Goal: Register for event/course

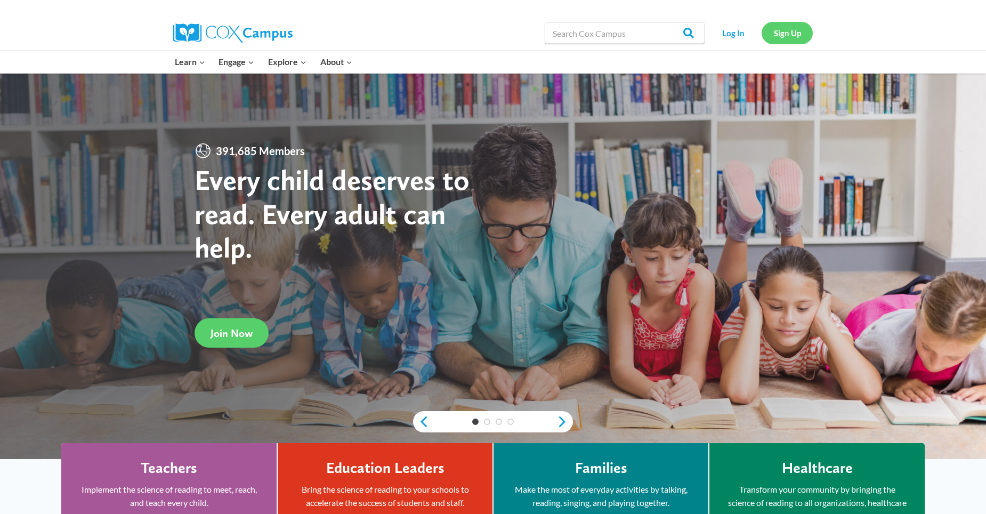
click at [797, 31] on link "Sign Up" at bounding box center [786, 33] width 51 height 22
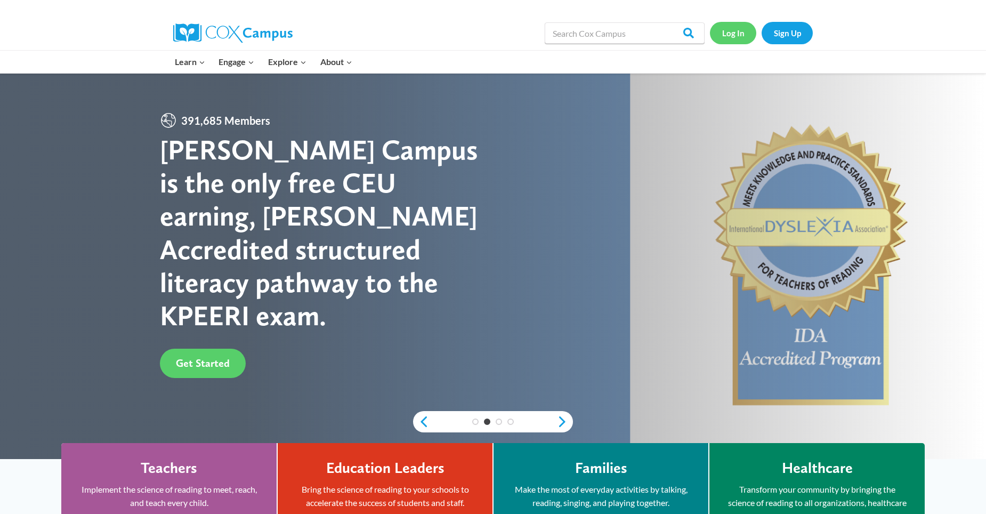
click at [728, 29] on link "Log In" at bounding box center [733, 33] width 46 height 22
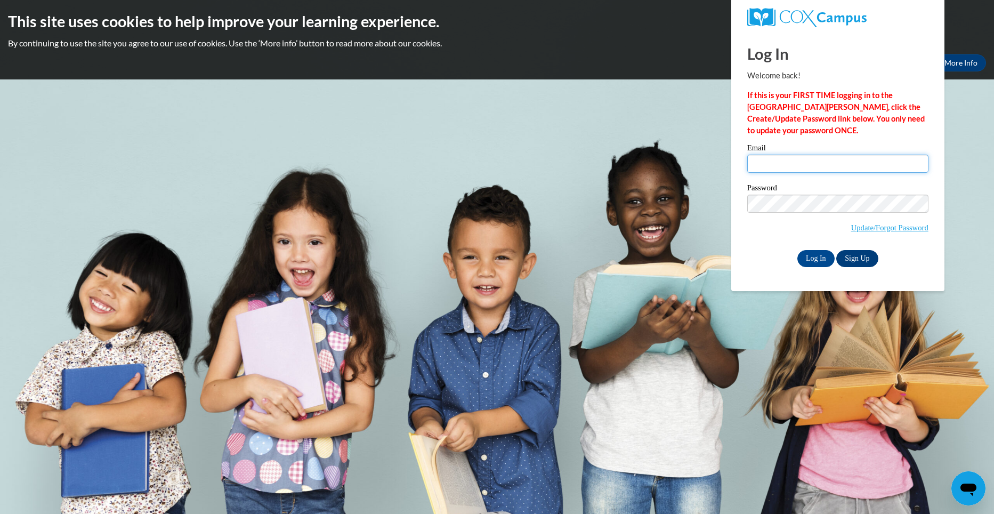
type input "elizabeth@playmateschildcareinc.com"
click at [853, 256] on link "Sign Up" at bounding box center [857, 258] width 42 height 17
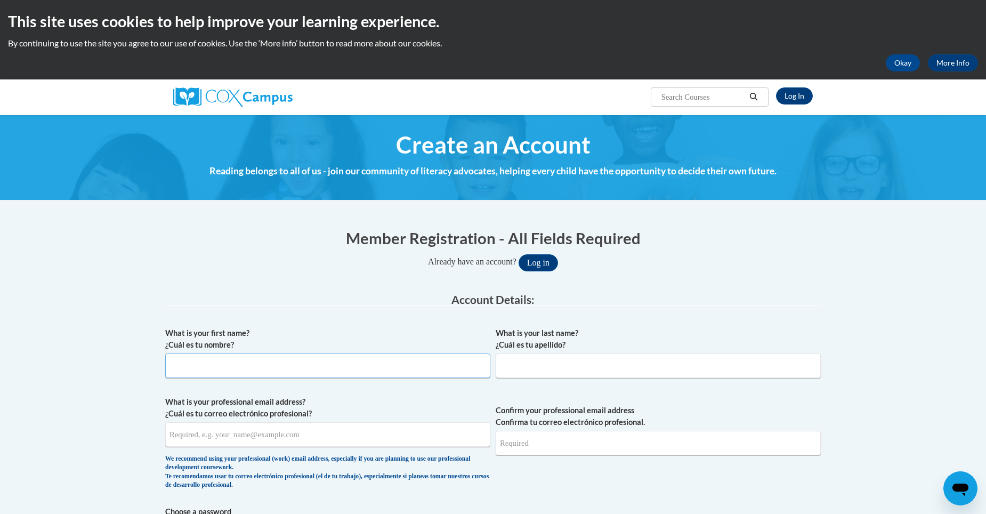
click at [191, 372] on input "What is your first name? ¿Cuál es tu nombre?" at bounding box center [327, 365] width 325 height 25
type input "S"
click at [191, 369] on input "S" at bounding box center [327, 365] width 325 height 25
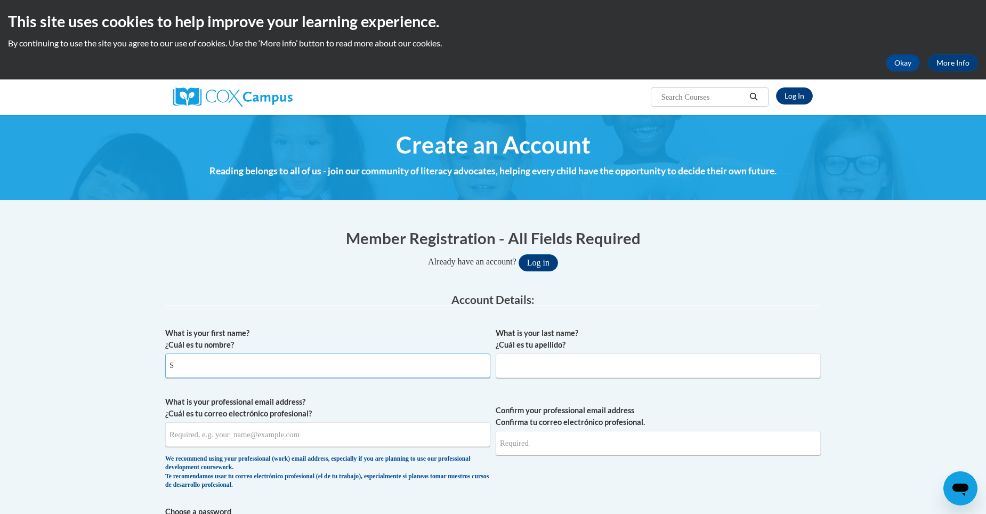
click at [174, 368] on input "S" at bounding box center [327, 365] width 325 height 25
click at [188, 366] on input "S" at bounding box center [327, 365] width 325 height 25
type input "S"
click at [196, 361] on input "What is your first name? ¿Cuál es tu nombre?" at bounding box center [327, 365] width 325 height 25
type input "S"
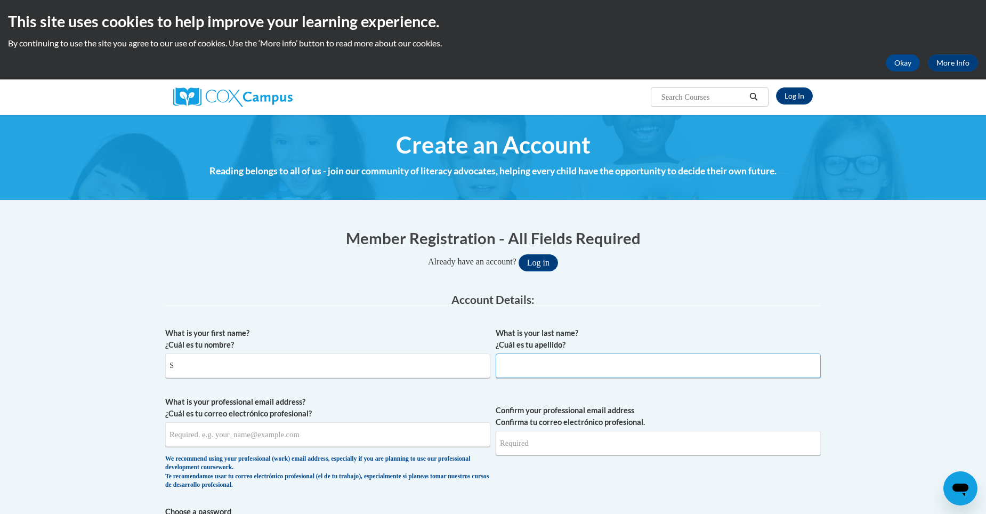
click at [534, 363] on input "What is your last name? ¿Cuál es tu apellido?" at bounding box center [658, 365] width 325 height 25
type input "B"
type input "Barnes"
click at [175, 362] on input "S" at bounding box center [327, 365] width 325 height 25
click at [202, 368] on input "S" at bounding box center [327, 365] width 325 height 25
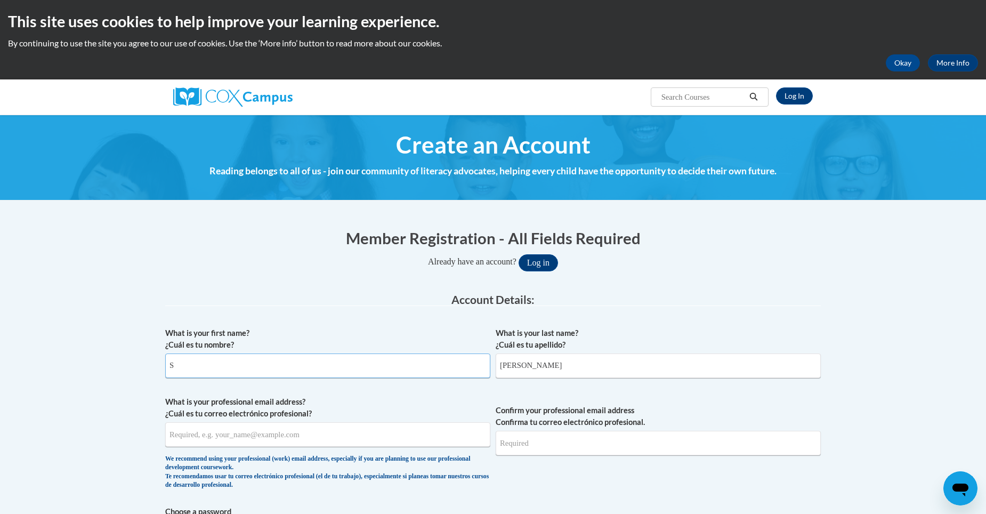
click at [223, 368] on input "S" at bounding box center [327, 365] width 325 height 25
click at [194, 367] on input "S" at bounding box center [327, 365] width 325 height 25
click at [183, 364] on input "S" at bounding box center [327, 365] width 325 height 25
click at [207, 367] on input "S" at bounding box center [327, 365] width 325 height 25
click at [196, 365] on input "S" at bounding box center [327, 365] width 325 height 25
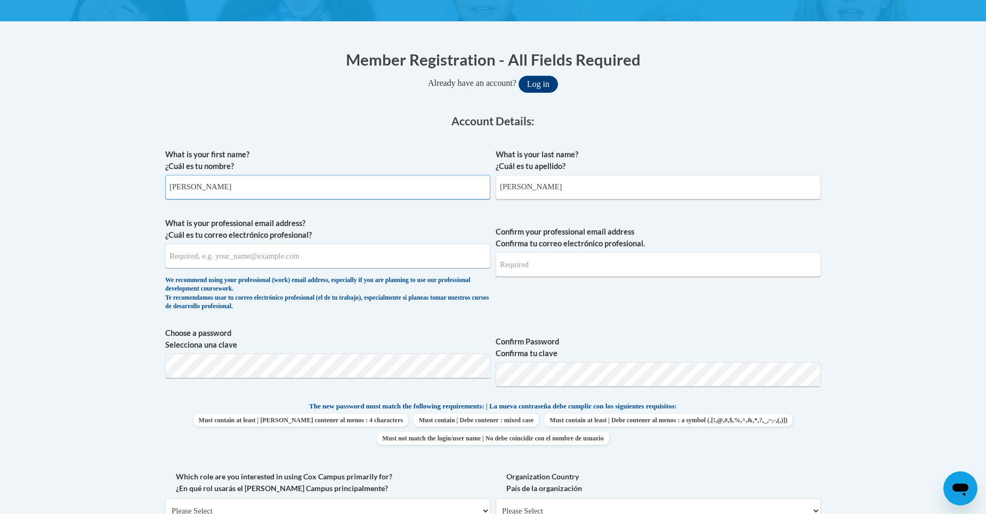
scroll to position [160, 0]
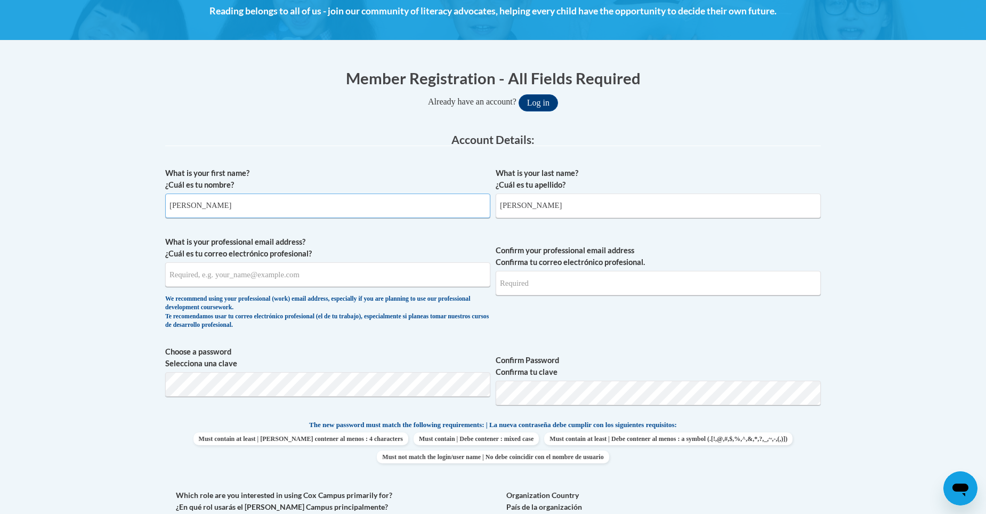
type input "Sophie"
click at [141, 375] on body "This site uses cookies to help improve your learning experience. By continuing …" at bounding box center [493, 490] width 986 height 1301
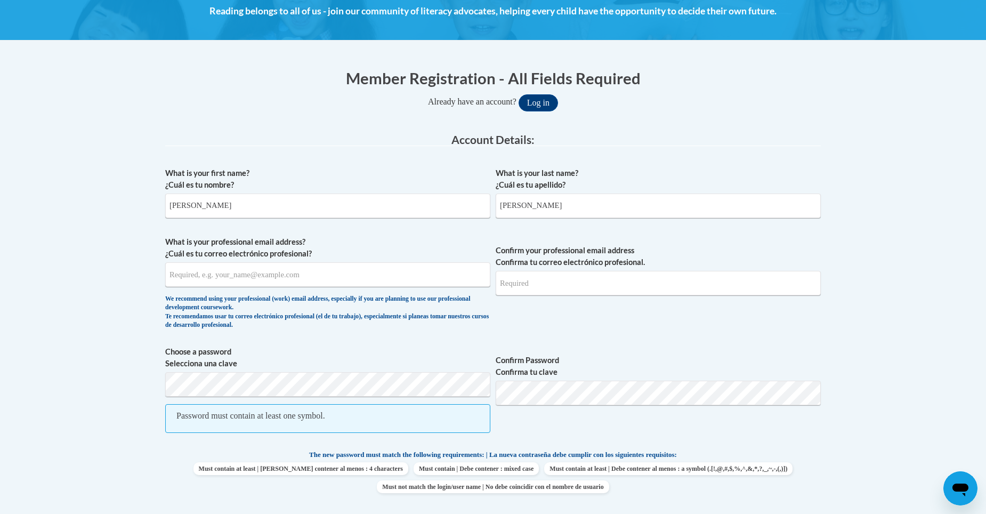
click at [581, 414] on span "Confirm Password Confirma tu clave" at bounding box center [658, 395] width 325 height 98
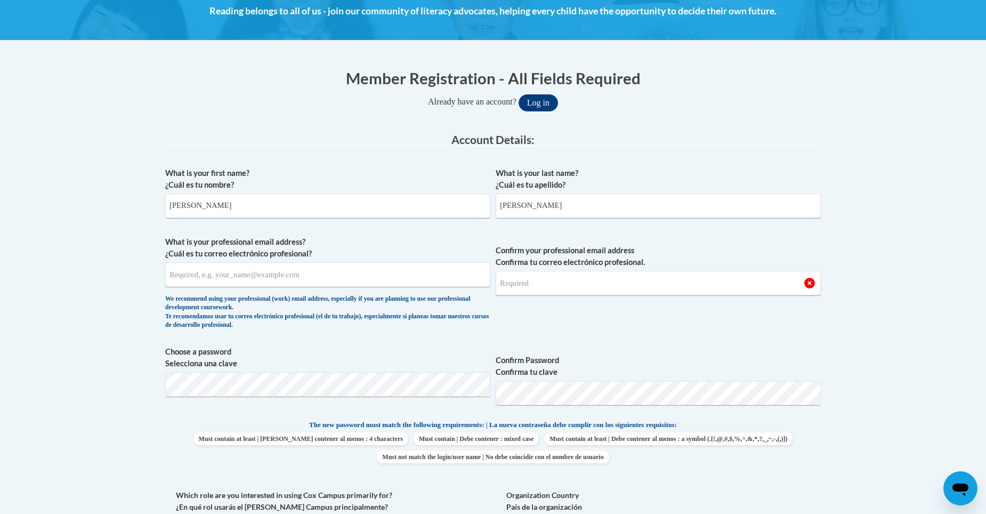
click at [717, 429] on p "The new password must match the following requirements: | La nueva contraseña d…" at bounding box center [492, 425] width 655 height 13
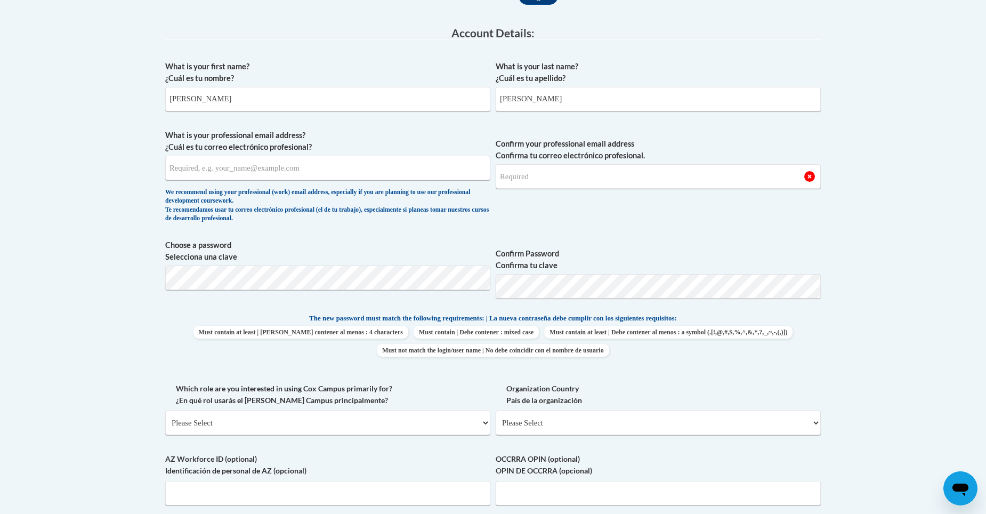
scroll to position [320, 0]
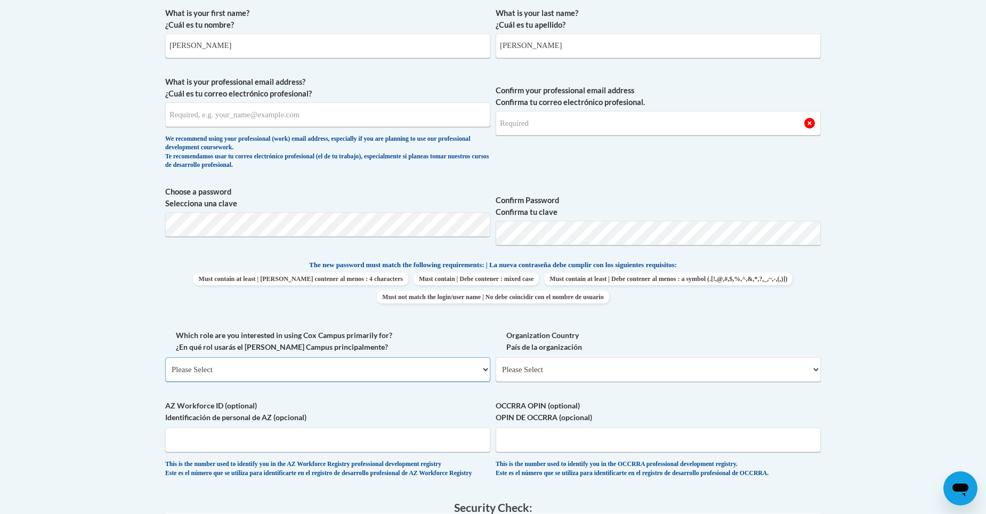
click at [482, 372] on select "Please Select College/University | Colegio/Universidad Community/Nonprofit Part…" at bounding box center [327, 369] width 325 height 25
click at [165, 357] on select "Please Select College/University | Colegio/Universidad Community/Nonprofit Part…" at bounding box center [327, 369] width 325 height 25
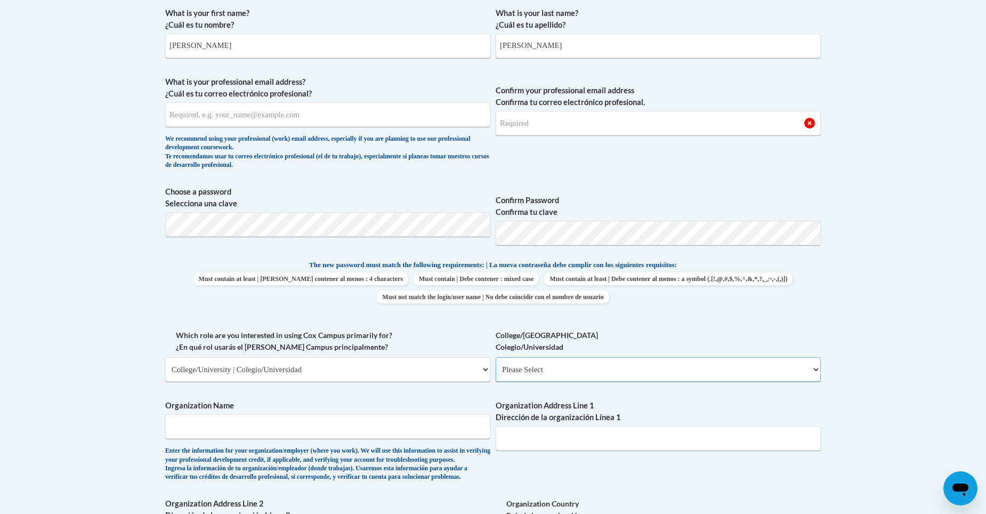
click at [683, 374] on select "Please Select College/University Staff | Empleado universitario College/Univers…" at bounding box center [658, 369] width 325 height 25
click at [383, 372] on select "Please Select College/University | Colegio/Universidad Community/Nonprofit Part…" at bounding box center [327, 369] width 325 height 25
select select "fbf2d438-af2f-41f8-98f1-81c410e29de3"
click at [165, 357] on select "Please Select College/University | Colegio/Universidad Community/Nonprofit Part…" at bounding box center [327, 369] width 325 height 25
click at [629, 373] on select "Please Select Early Learning/Daycare Teacher/Family Home Care Provider | Maestr…" at bounding box center [658, 369] width 325 height 25
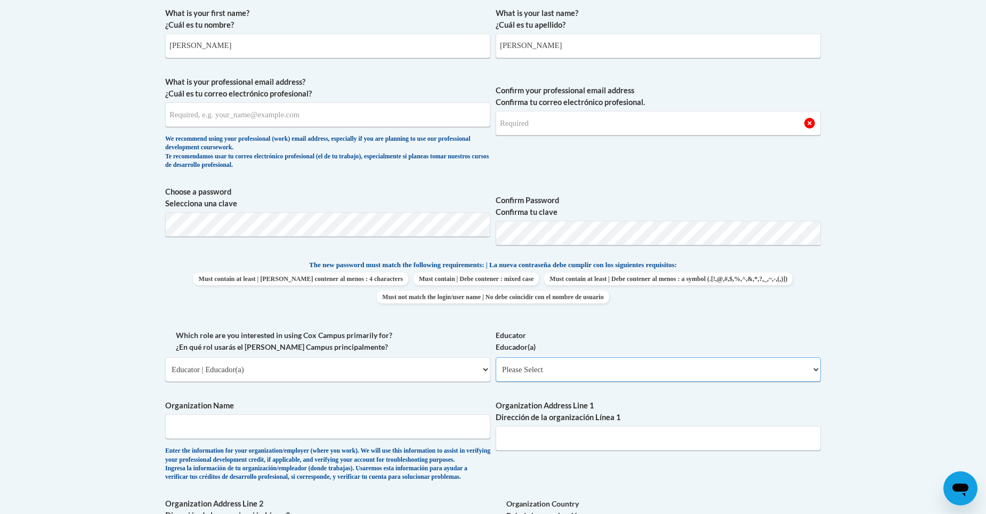
click at [636, 370] on select "Please Select Early Learning/Daycare Teacher/Family Home Care Provider | Maestr…" at bounding box center [658, 369] width 325 height 25
select select "5e2af403-4f2c-4e49-a02f-103e55d7b75b"
click at [496, 357] on select "Please Select Early Learning/Daycare Teacher/Family Home Care Provider | Maestr…" at bounding box center [658, 369] width 325 height 25
click at [206, 428] on input "Organization Name" at bounding box center [327, 426] width 325 height 25
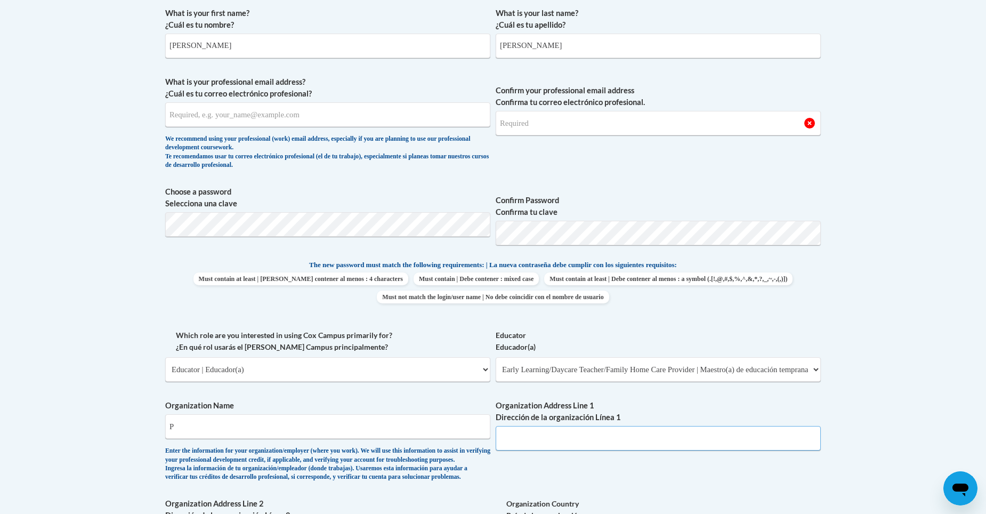
click at [520, 445] on input "Organization Address Line 1 Dirección de la organización Línea 1" at bounding box center [658, 438] width 325 height 25
click at [511, 478] on div "What is your first name? ¿Cuál es tu nombre? Sophie What is your last name? ¿Cu…" at bounding box center [492, 329] width 655 height 654
click at [182, 419] on input "P" at bounding box center [327, 426] width 325 height 25
click at [237, 433] on input "P" at bounding box center [327, 426] width 325 height 25
click at [210, 428] on input "P" at bounding box center [327, 426] width 325 height 25
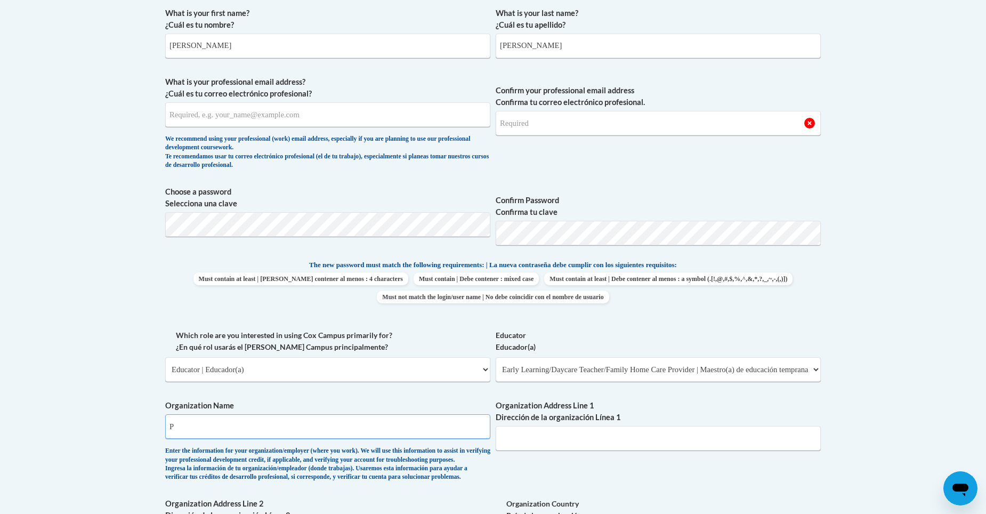
click at [343, 427] on input "P" at bounding box center [327, 426] width 325 height 25
click at [179, 426] on input "P" at bounding box center [327, 426] width 325 height 25
type input "Playmates Childcare of Smithfield"
click at [533, 442] on input "Organization Address Line 1 Dirección de la organización Línea 1" at bounding box center [658, 438] width 325 height 25
click at [614, 431] on input "304 Canterbury" at bounding box center [658, 438] width 325 height 25
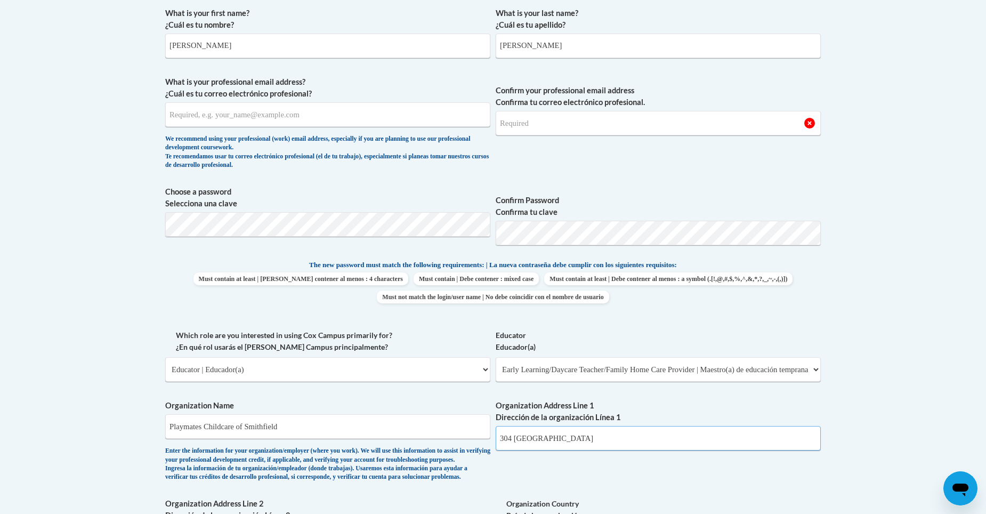
click at [606, 434] on input "304 Canterbury" at bounding box center [658, 438] width 325 height 25
type input "304 Canterbury Rd"
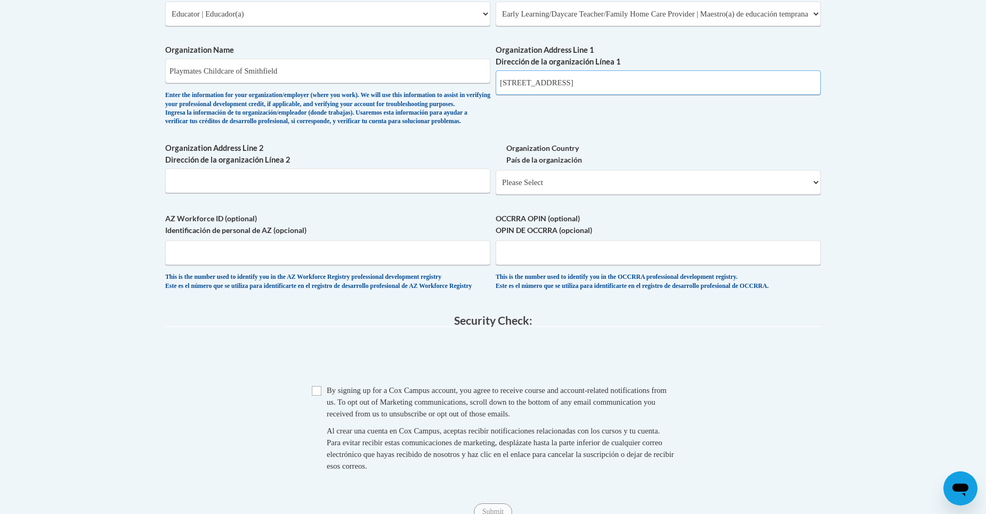
scroll to position [693, 0]
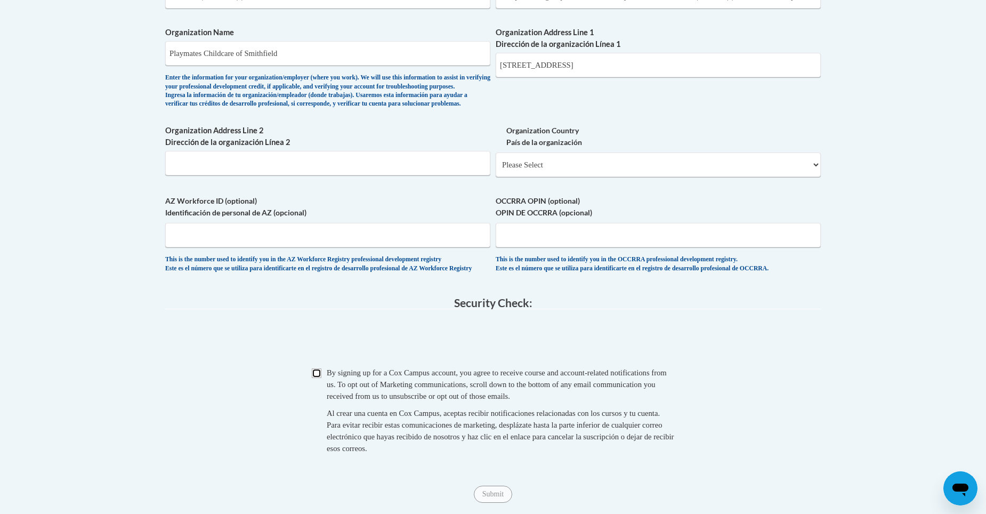
click at [313, 378] on input "Checkbox" at bounding box center [317, 373] width 10 height 10
checkbox input "true"
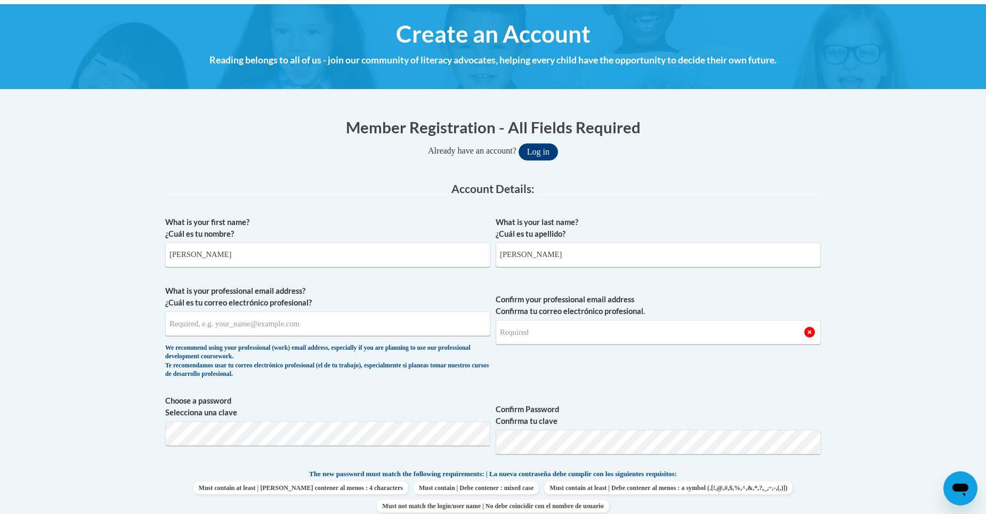
scroll to position [107, 0]
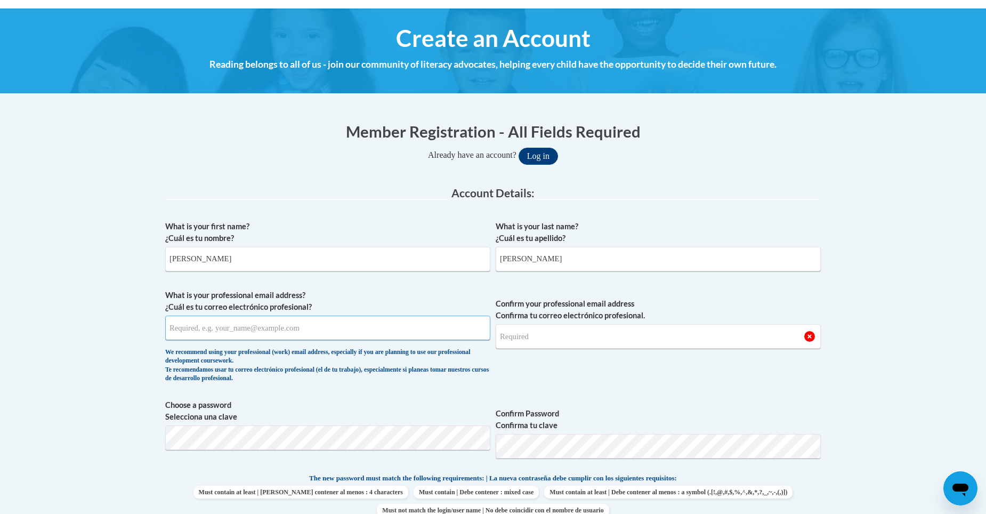
click at [229, 321] on input "What is your professional email address? ¿Cuál es tu correo electrónico profesi…" at bounding box center [327, 327] width 325 height 25
type input "Barnes6746@yahoo.com"
click at [539, 334] on input "Confirm your professional email address Confirma tu correo electrónico profesio…" at bounding box center [658, 336] width 325 height 25
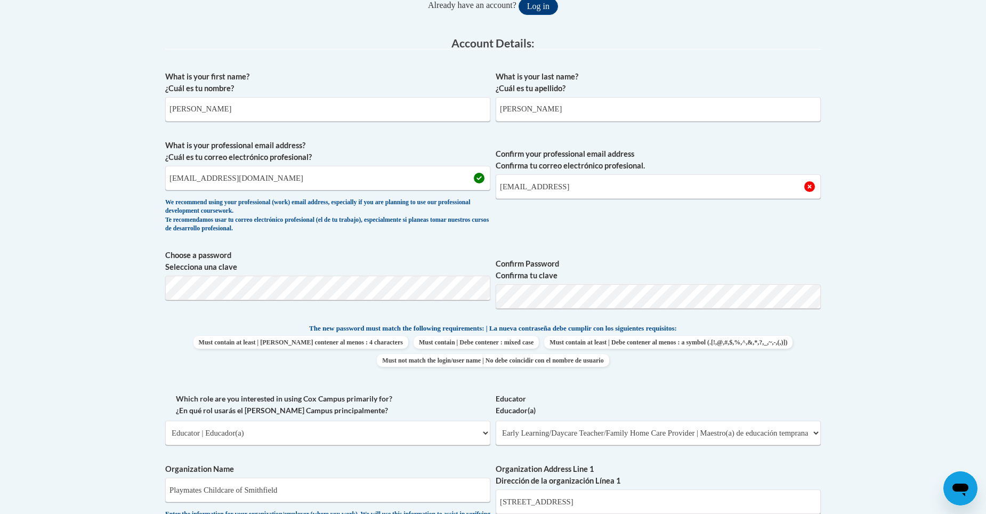
scroll to position [220, 0]
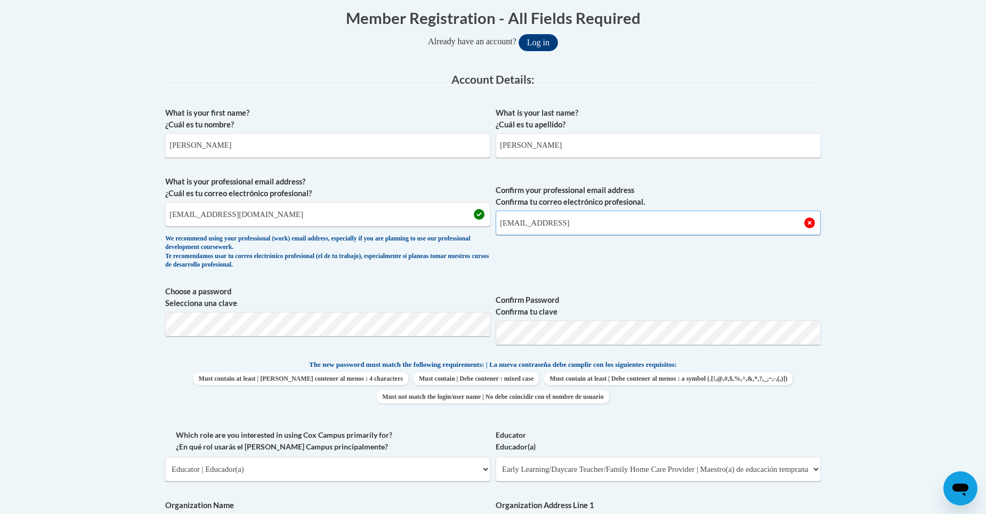
click at [569, 225] on input "Barnes6746@yahoo" at bounding box center [658, 222] width 325 height 25
type input "Barnes6746@yahoo.com"
click at [641, 271] on span "Confirm your professional email address Confirma tu correo electrónico profesio…" at bounding box center [658, 225] width 325 height 99
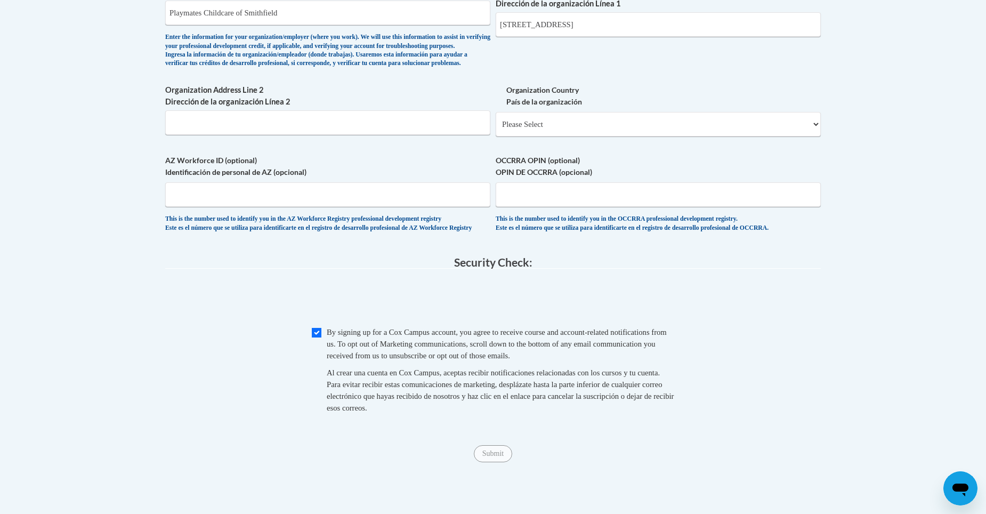
scroll to position [753, 0]
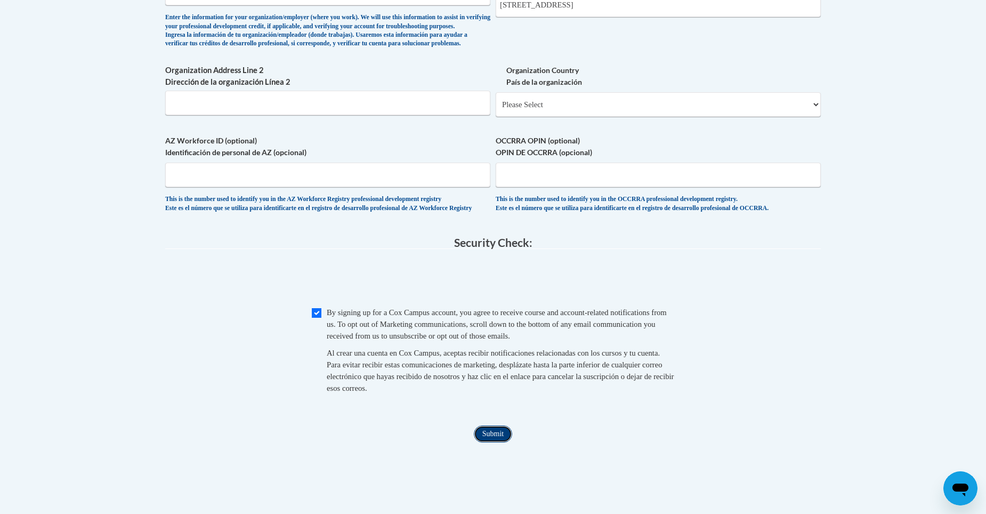
click at [481, 442] on input "Submit" at bounding box center [493, 433] width 38 height 17
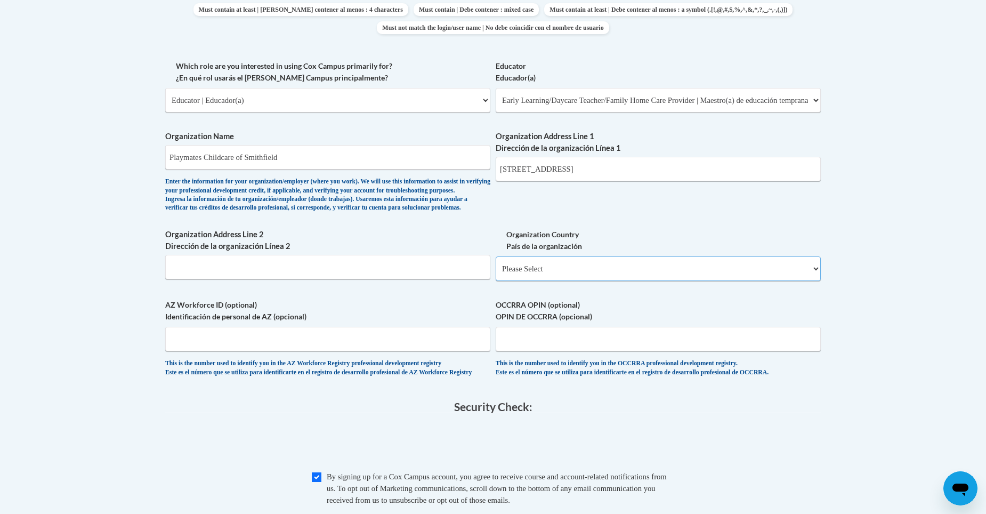
scroll to position [593, 0]
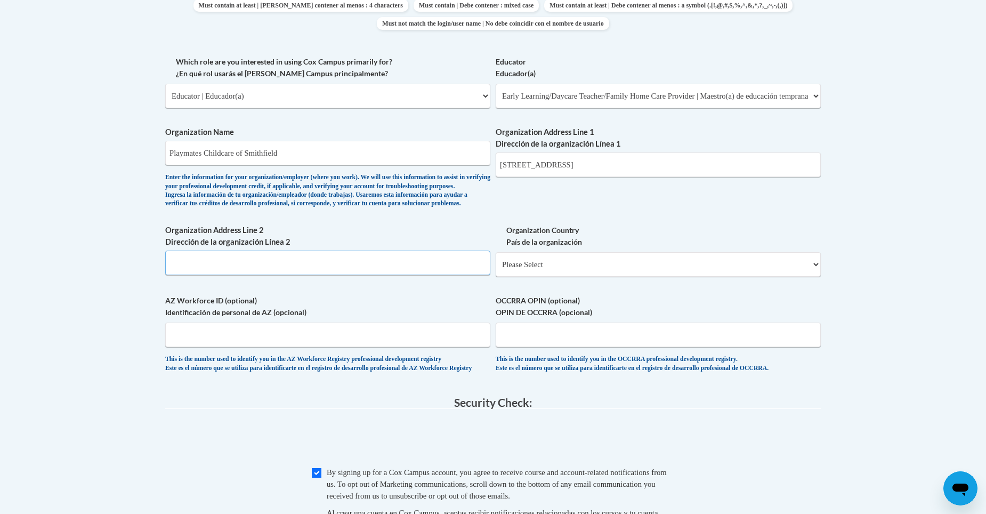
click at [245, 275] on input "Organization Address Line 2 Dirección de la organización Línea 2" at bounding box center [327, 262] width 325 height 25
type input "304 Canterbury Rd Smithfield"
click at [321, 283] on div "Organization Address Line 2 Dirección de la organización Línea 2 304 Canterbury…" at bounding box center [327, 253] width 325 height 59
click at [594, 277] on select "Please Select United States | Estados Unidos Outside of the United States | Fue…" at bounding box center [658, 264] width 325 height 25
select select "ad49bcad-a171-4b2e-b99c-48b446064914"
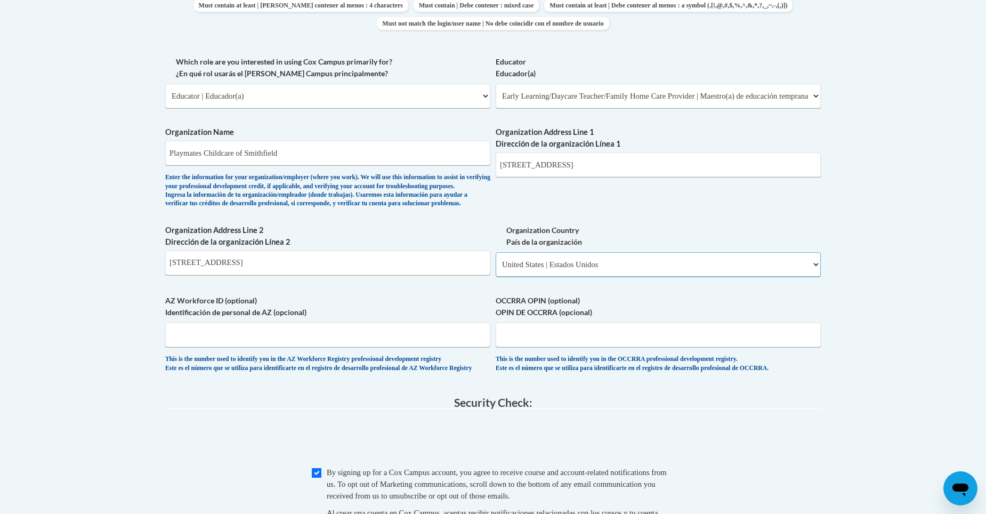
click at [496, 269] on select "Please Select United States | Estados Unidos Outside of the United States | Fue…" at bounding box center [658, 264] width 325 height 25
select select
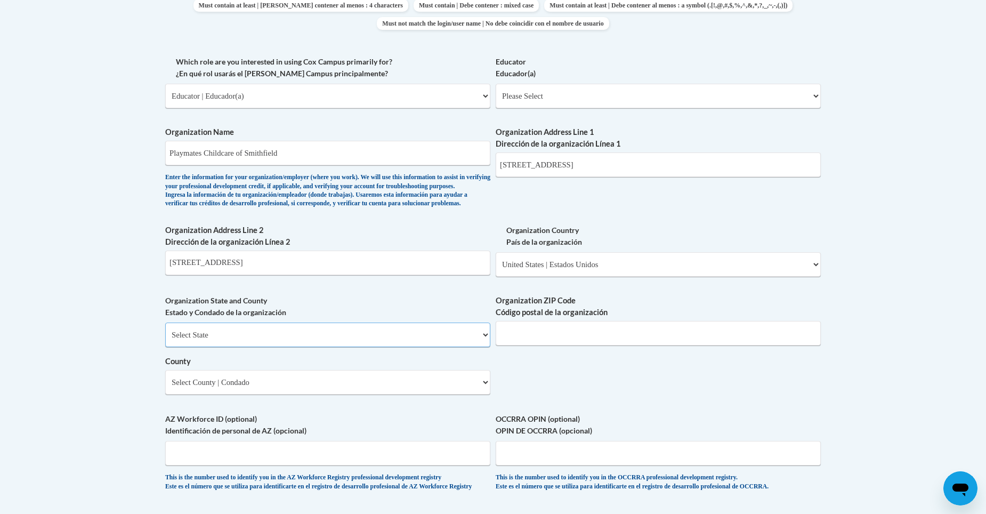
click at [423, 347] on select "Select State Alabama Alaska Arizona Arkansas California Colorado Connecticut De…" at bounding box center [327, 334] width 325 height 25
select select "North Carolina"
click at [165, 340] on select "Select State Alabama Alaska Arizona Arkansas California Colorado Connecticut De…" at bounding box center [327, 334] width 325 height 25
click at [614, 345] on input "Organization ZIP Code Código postal de la organización" at bounding box center [658, 333] width 325 height 25
type input "27577"
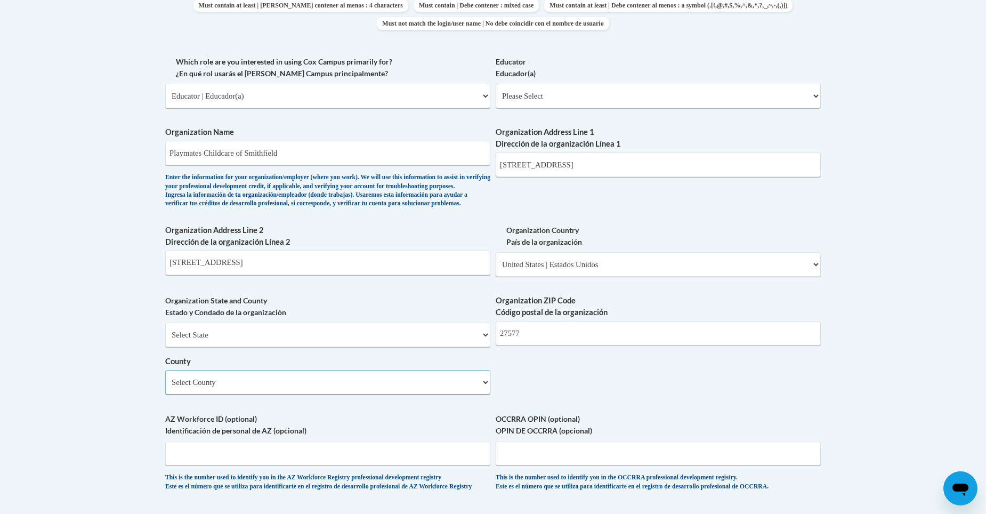
click at [483, 394] on select "Select County Alamance Alexander Alleghany Anson Ashe Avery Beaufort Bertie Bla…" at bounding box center [327, 382] width 325 height 25
select select "Johnston"
click at [165, 387] on select "Select County Alamance Alexander Alleghany Anson Ashe Avery Beaufort Bertie Bla…" at bounding box center [327, 382] width 325 height 25
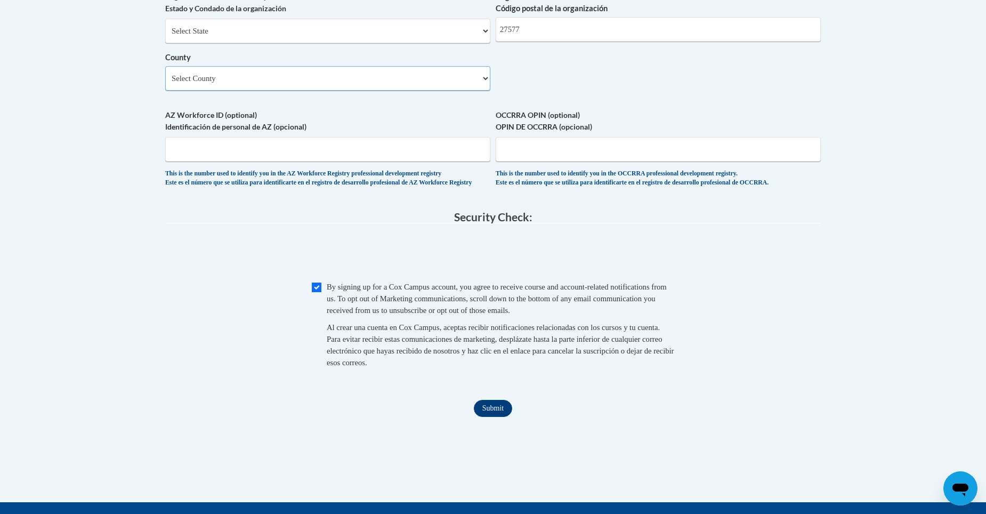
scroll to position [913, 0]
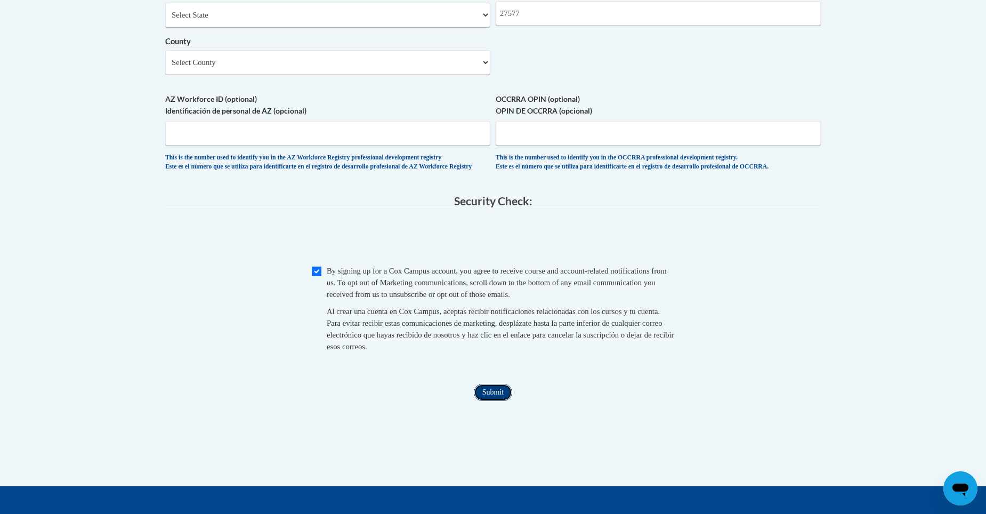
click at [494, 401] on input "Submit" at bounding box center [493, 392] width 38 height 17
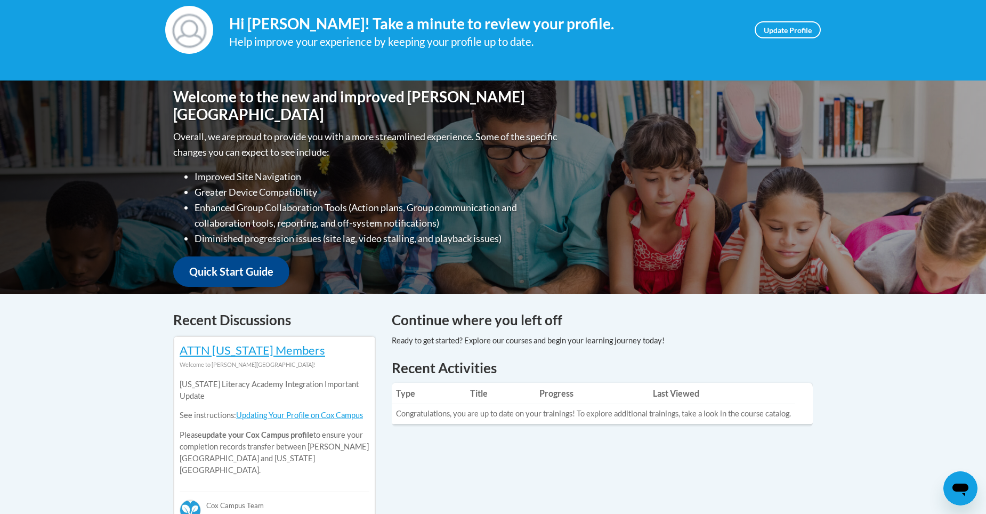
scroll to position [107, 0]
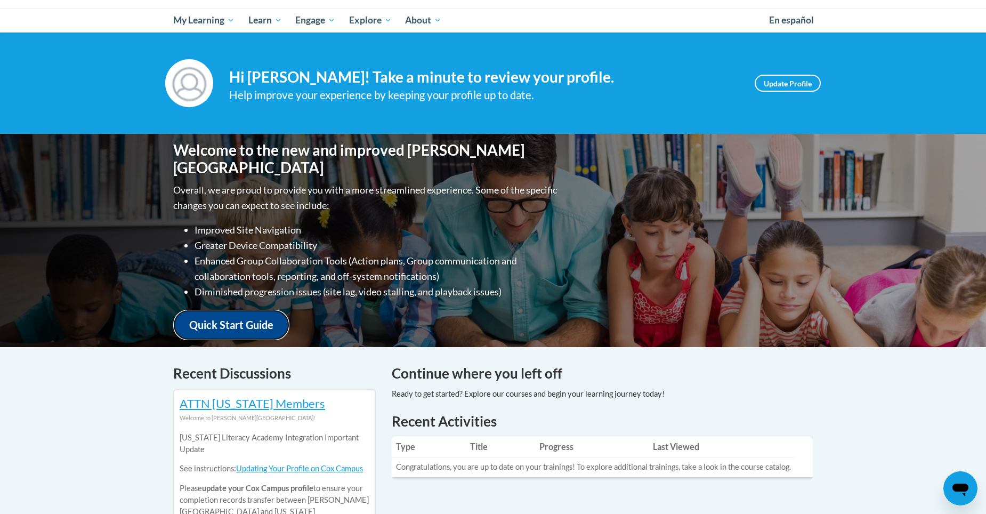
click at [266, 310] on link "Quick Start Guide" at bounding box center [231, 325] width 116 height 30
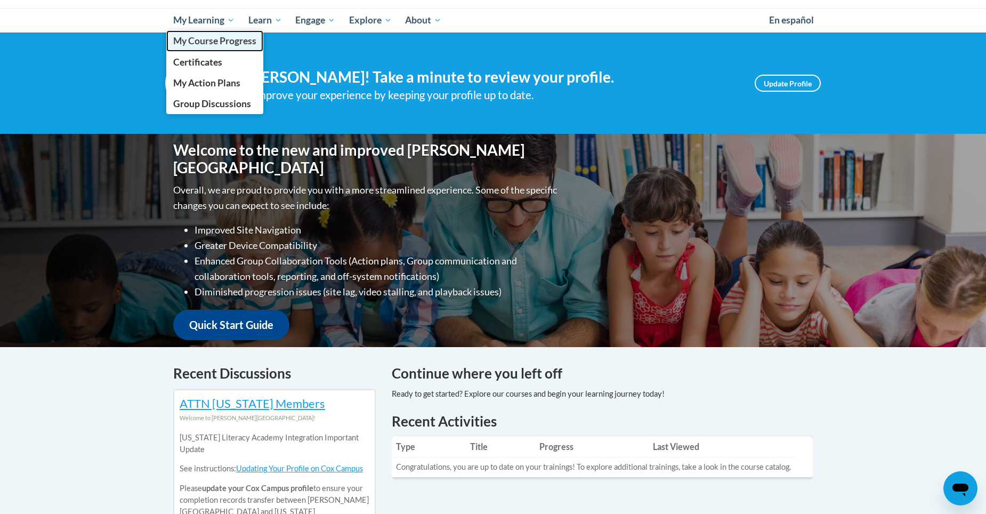
click at [219, 43] on span "My Course Progress" at bounding box center [214, 40] width 83 height 11
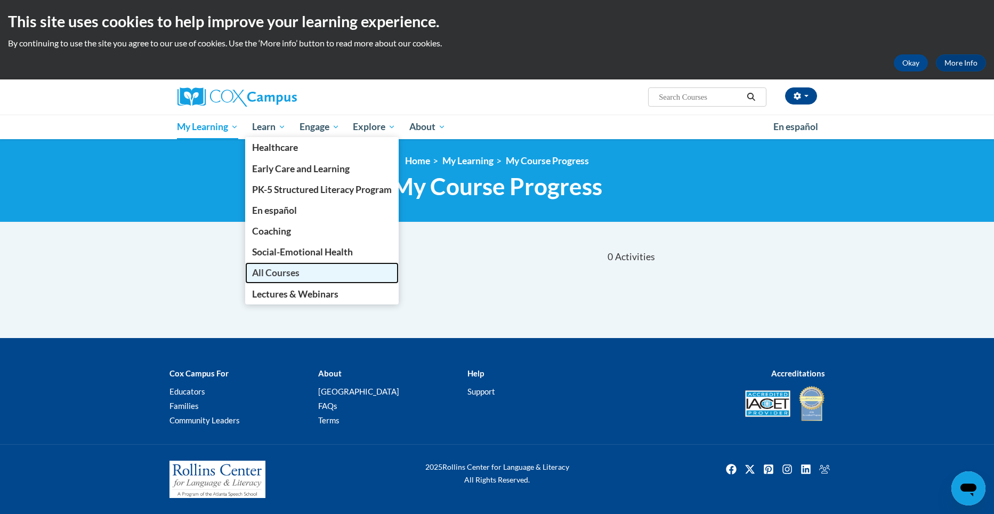
click at [284, 275] on span "All Courses" at bounding box center [275, 272] width 47 height 11
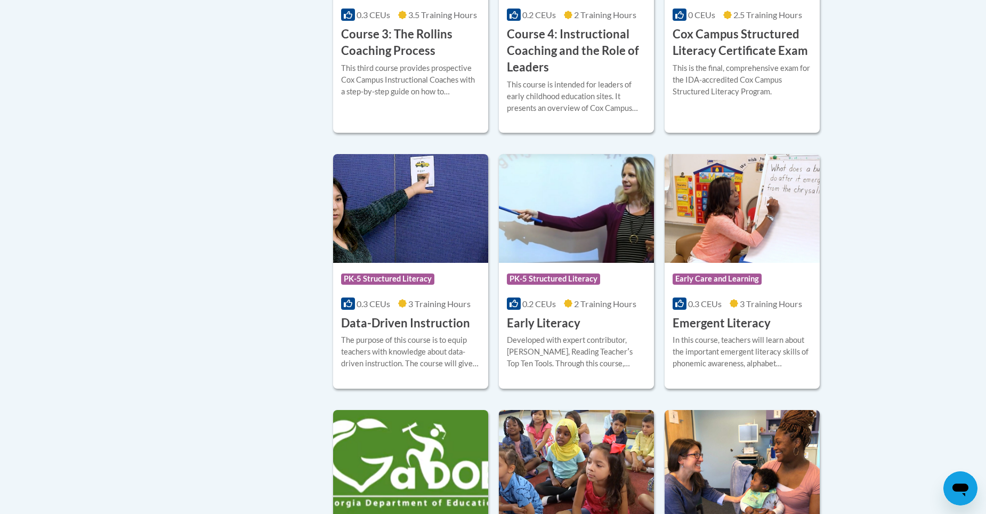
scroll to position [1012, 0]
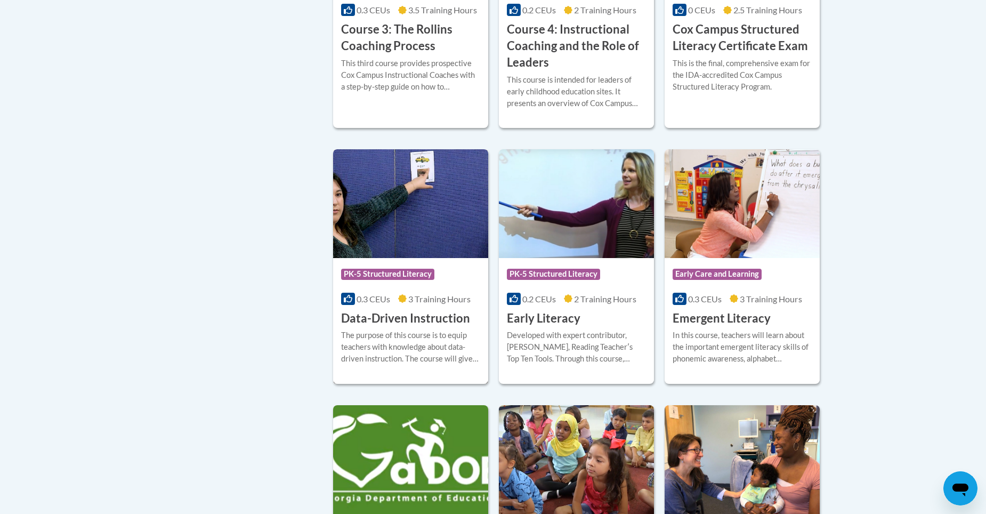
click at [425, 326] on h3 "Data-Driven Instruction" at bounding box center [405, 318] width 129 height 17
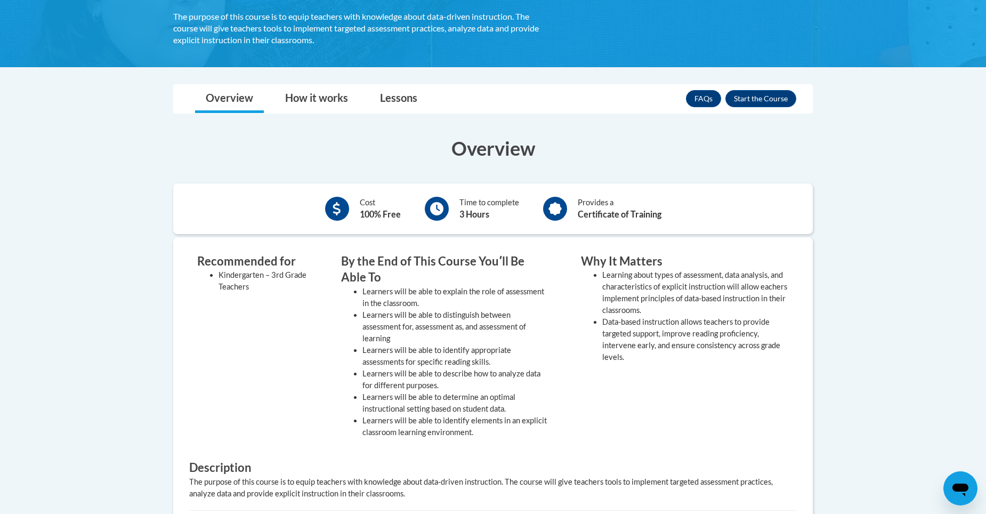
scroll to position [213, 0]
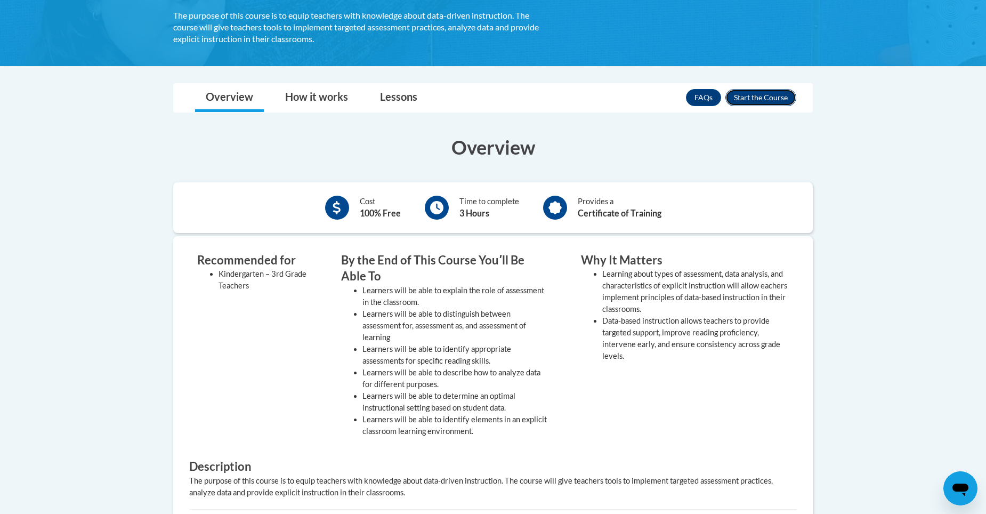
click at [786, 92] on button "Enroll" at bounding box center [760, 97] width 71 height 17
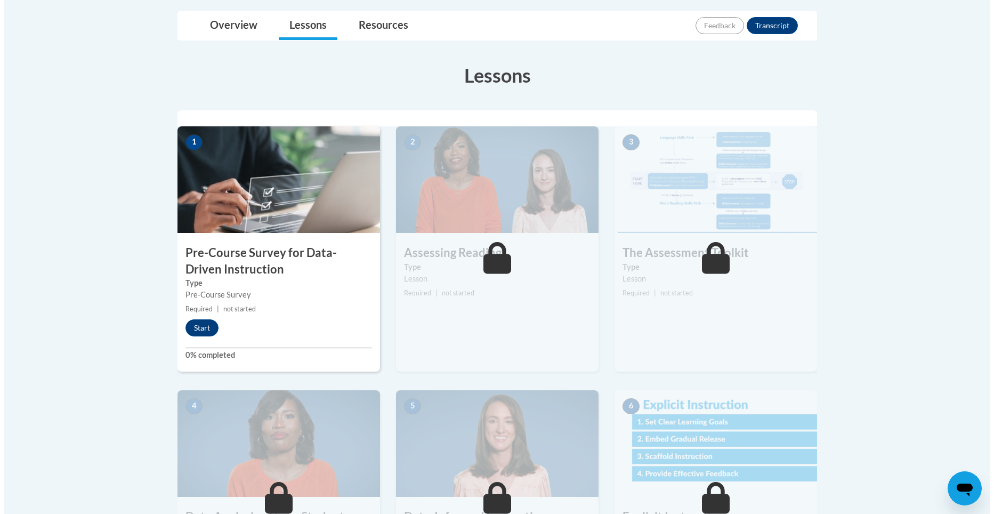
scroll to position [266, 0]
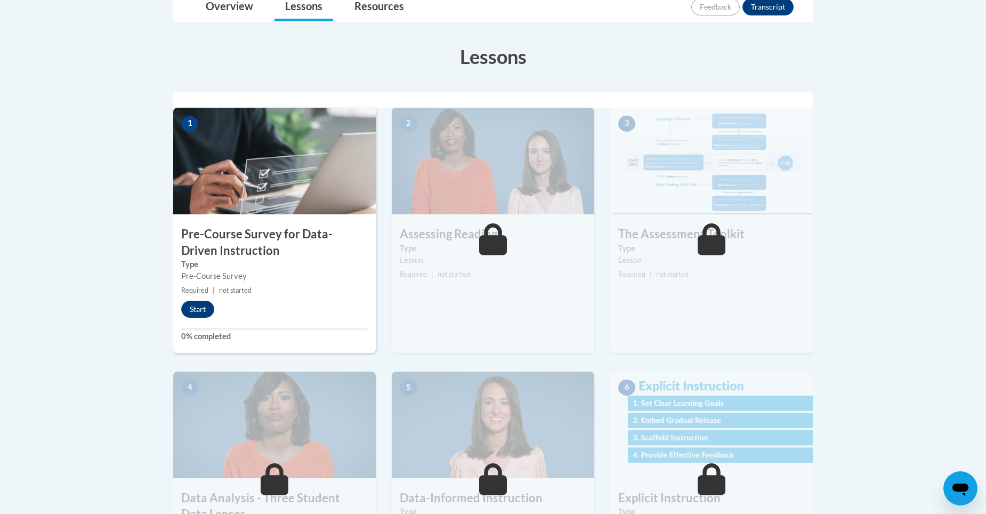
click at [336, 234] on h3 "Pre-Course Survey for Data-Driven Instruction" at bounding box center [274, 242] width 202 height 33
click at [208, 307] on button "Start" at bounding box center [197, 309] width 33 height 17
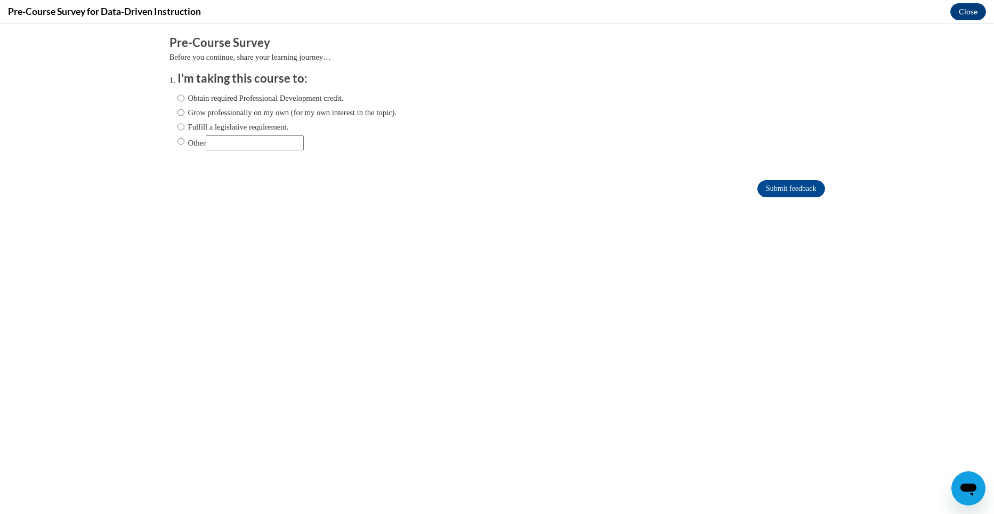
scroll to position [0, 0]
click at [177, 99] on input "Obtain required Professional Development credit." at bounding box center [180, 98] width 7 height 12
radio input "true"
click at [789, 184] on input "Submit feedback" at bounding box center [790, 188] width 67 height 17
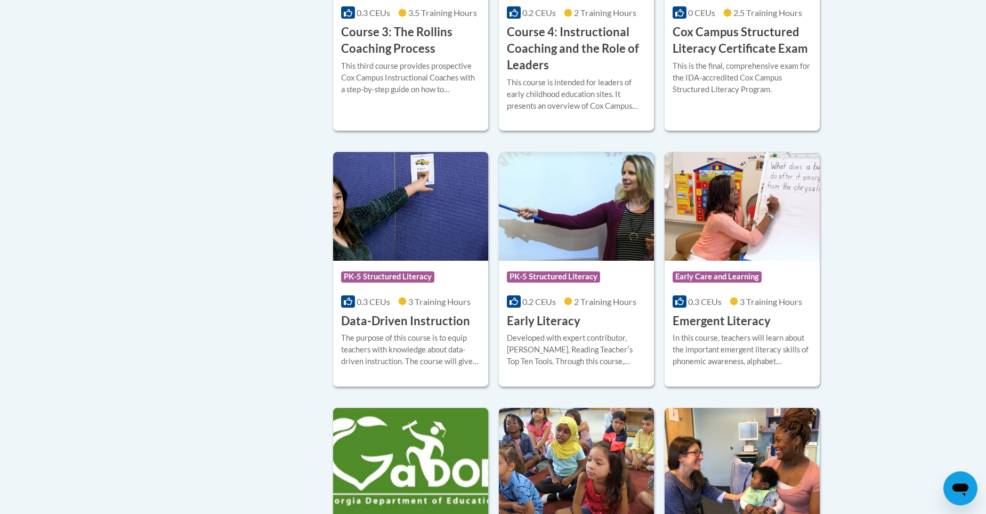
scroll to position [1014, 0]
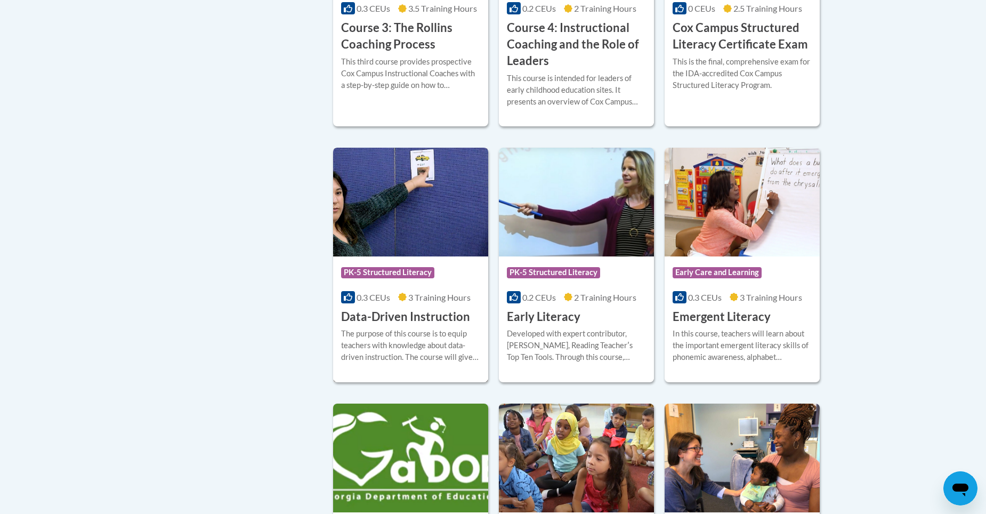
click at [438, 325] on h3 "Data-Driven Instruction" at bounding box center [405, 316] width 129 height 17
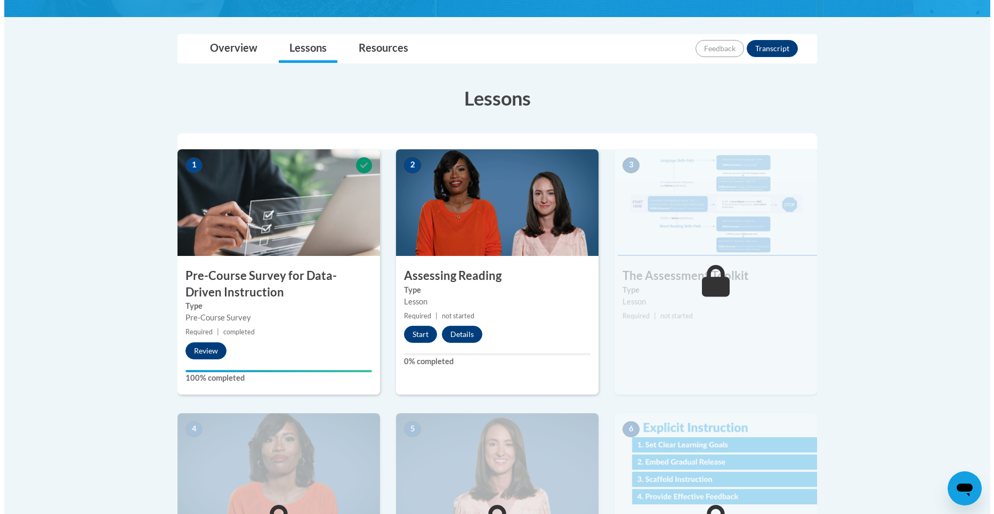
scroll to position [266, 0]
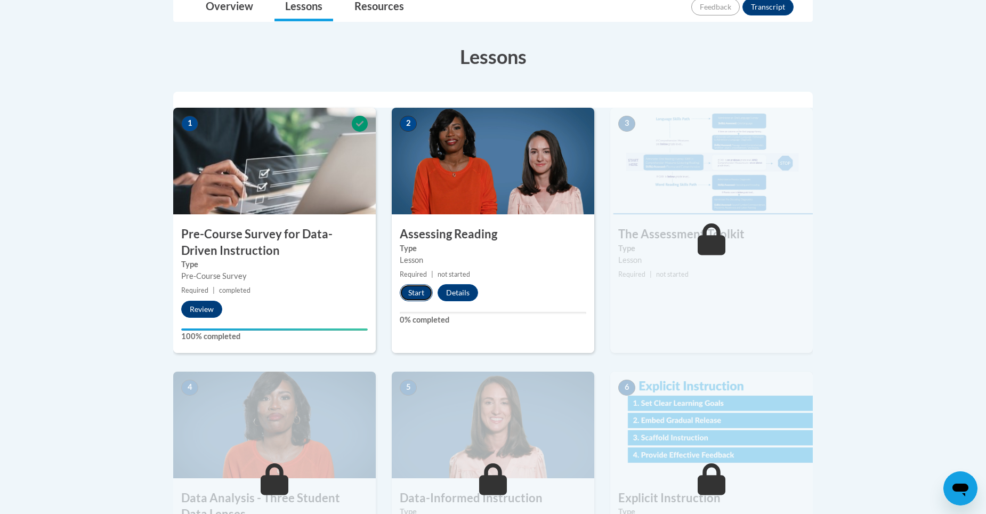
click at [419, 288] on button "Start" at bounding box center [416, 292] width 33 height 17
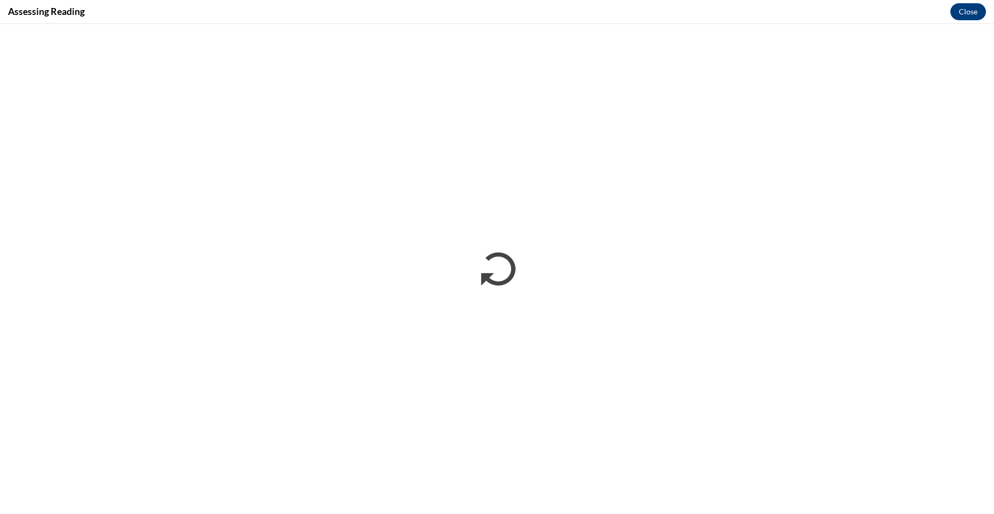
scroll to position [0, 0]
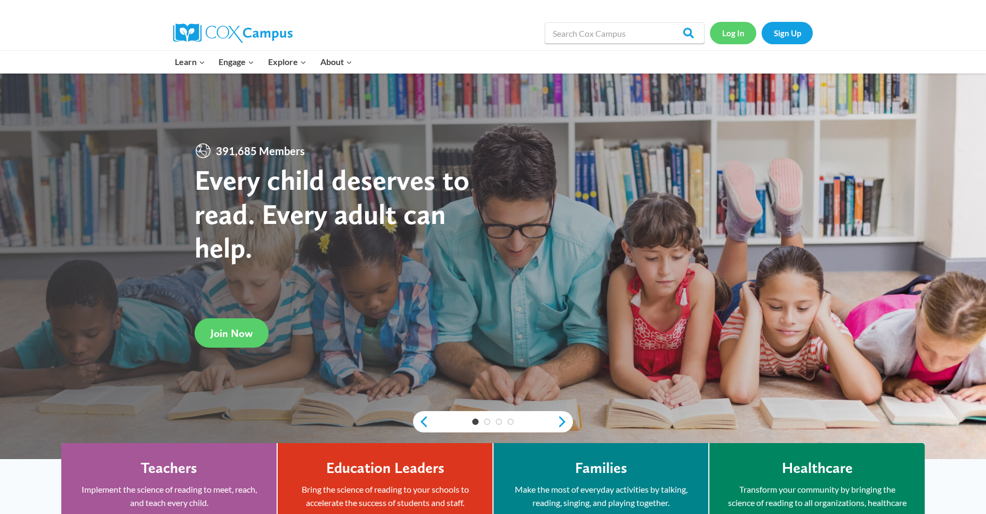
click at [730, 28] on link "Log In" at bounding box center [733, 33] width 46 height 22
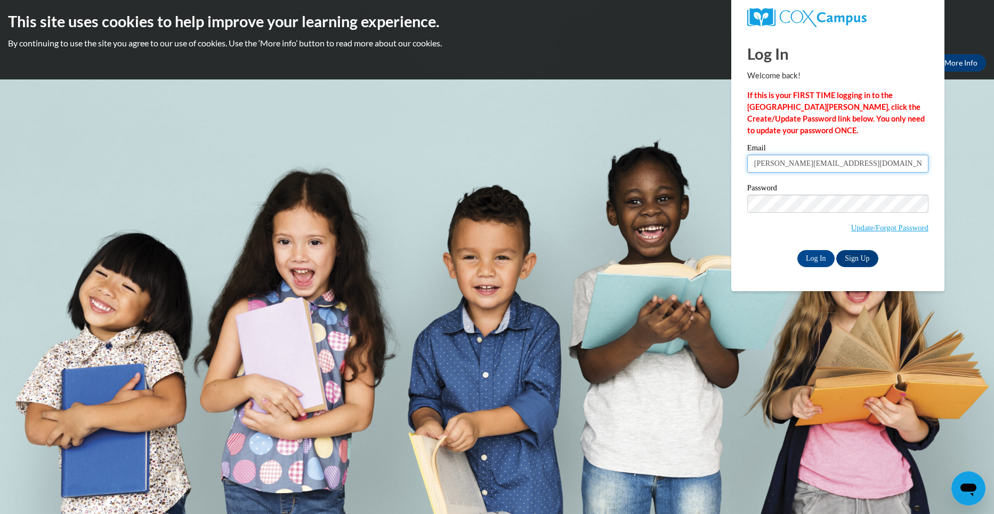
click at [879, 163] on input "elizabeth@playmateschildcareinc.com" at bounding box center [837, 164] width 181 height 18
type input "e"
click at [790, 159] on input "Sophie" at bounding box center [837, 164] width 181 height 18
click at [778, 167] on input "Sophie" at bounding box center [837, 164] width 181 height 18
type input "S"
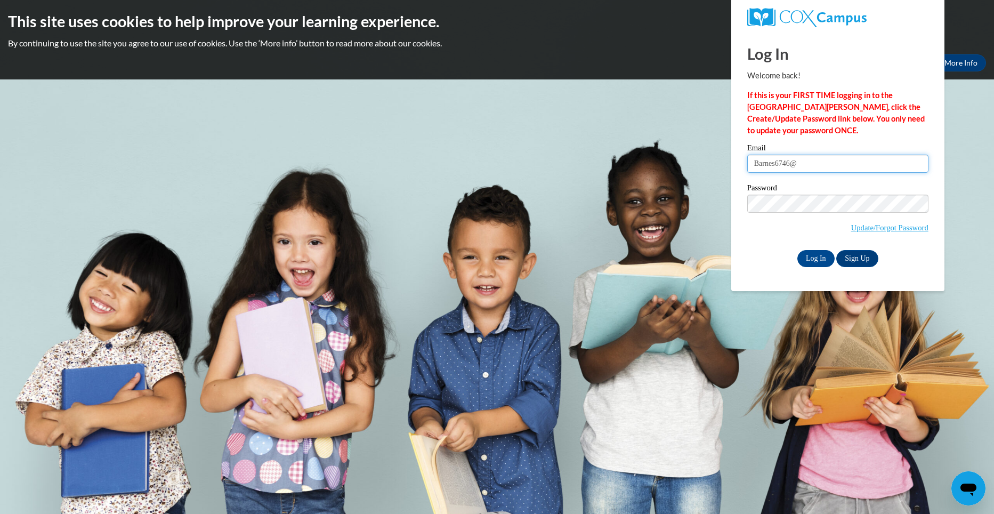
type input "Barnes6746@yahoo.com"
click at [817, 257] on input "Log In" at bounding box center [815, 258] width 37 height 17
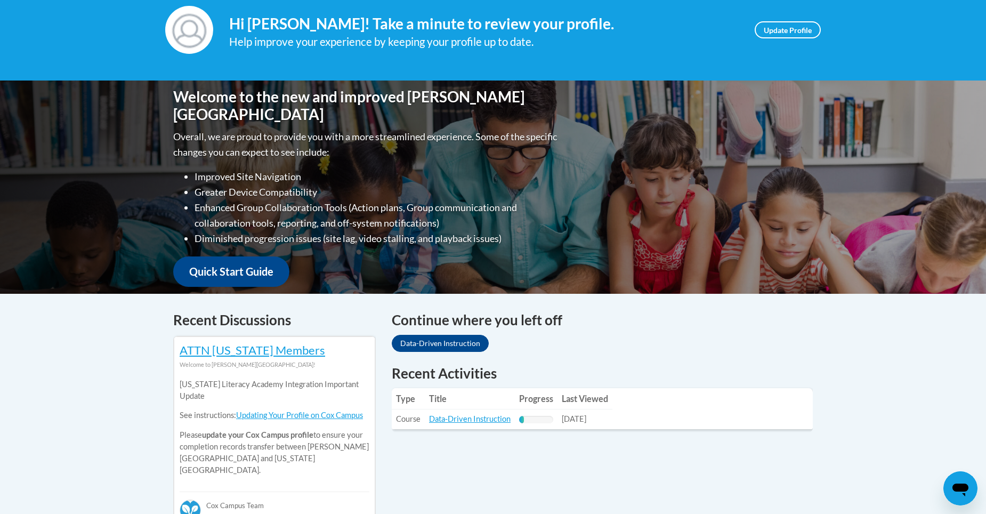
scroll to position [160, 0]
click at [476, 422] on link "Data-Driven Instruction" at bounding box center [470, 418] width 82 height 9
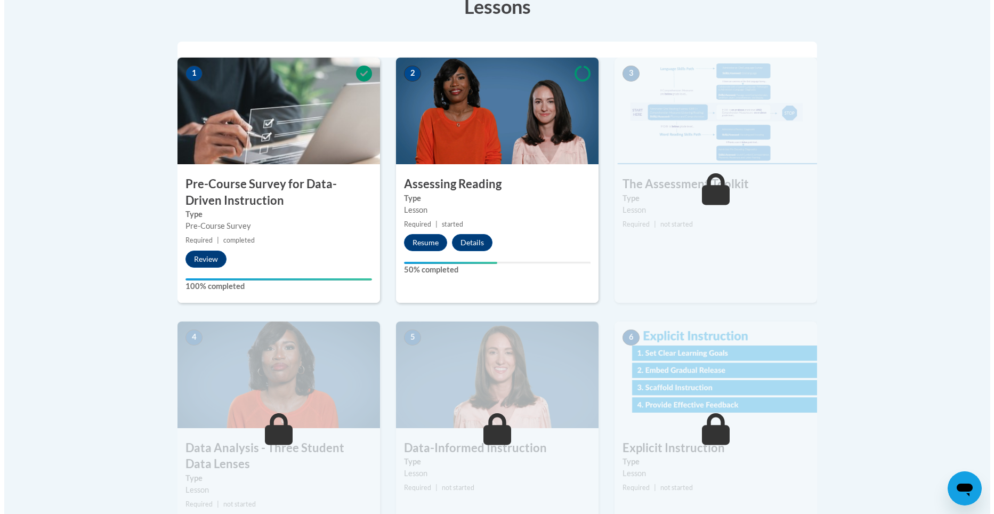
scroll to position [320, 0]
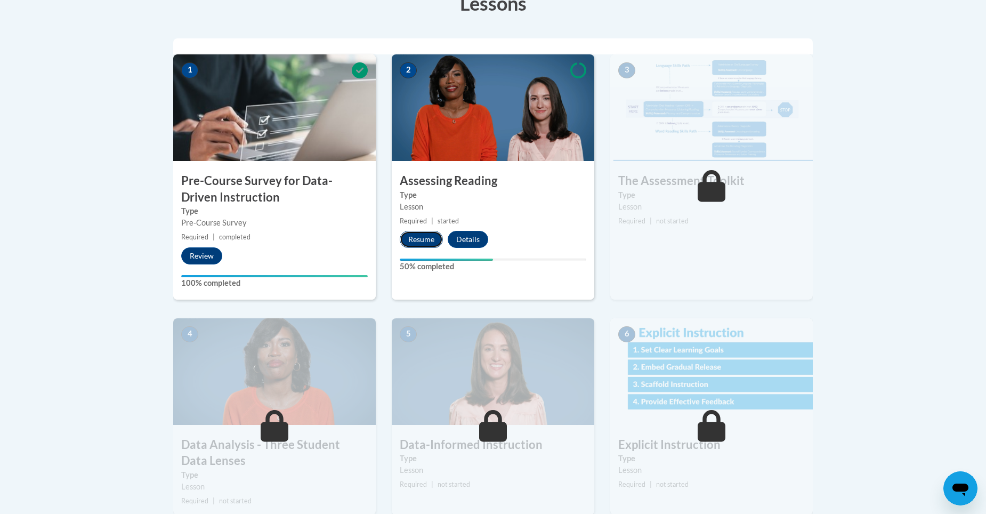
click at [424, 235] on button "Resume" at bounding box center [421, 239] width 43 height 17
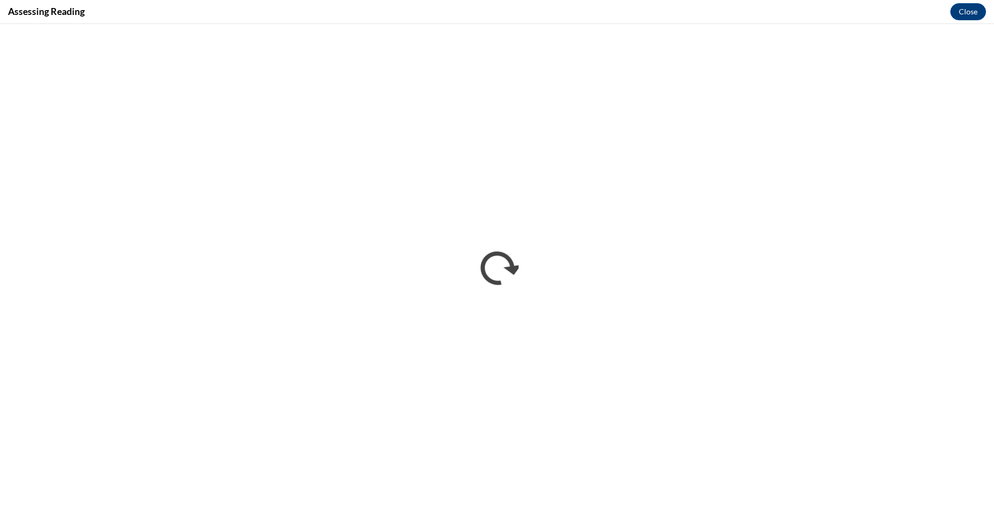
scroll to position [0, 0]
